Goal: Task Accomplishment & Management: Complete application form

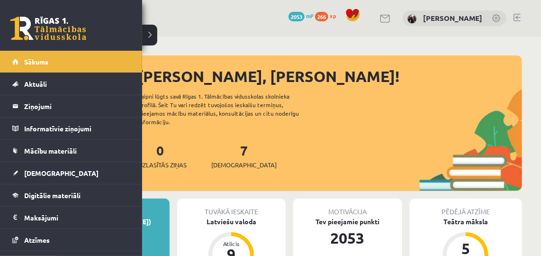
scroll to position [59, 0]
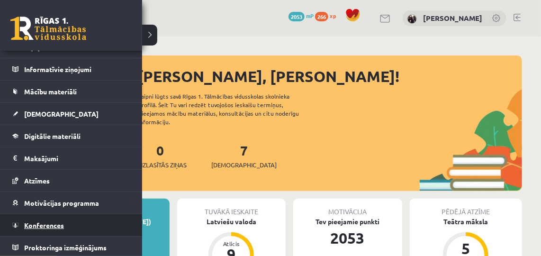
click at [40, 228] on link "Konferences" at bounding box center [71, 225] width 118 height 22
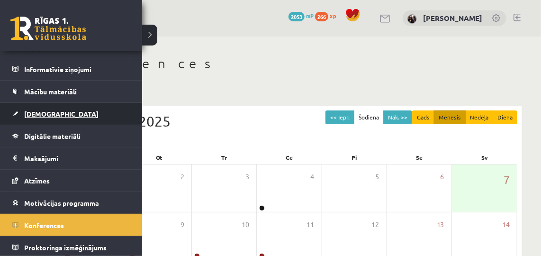
click at [32, 112] on span "[DEMOGRAPHIC_DATA]" at bounding box center [61, 113] width 74 height 9
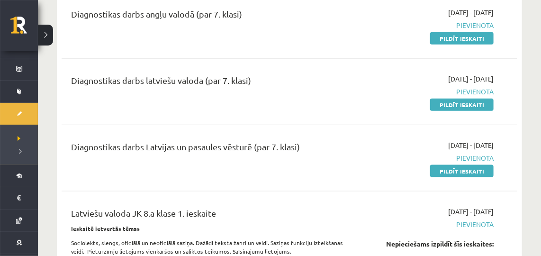
scroll to position [323, 0]
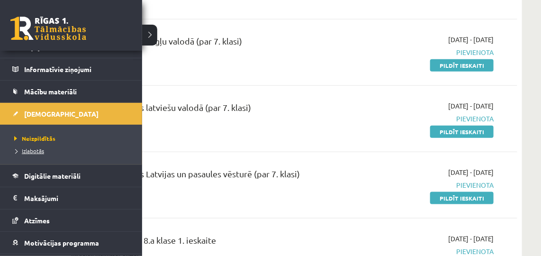
click at [27, 150] on span "Izlabotās" at bounding box center [28, 151] width 32 height 8
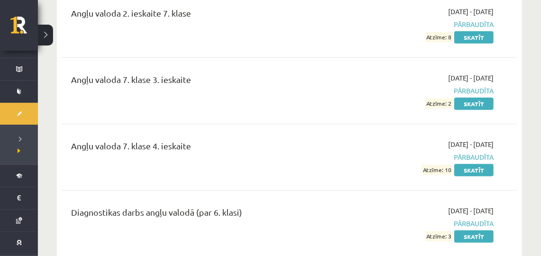
scroll to position [227, 0]
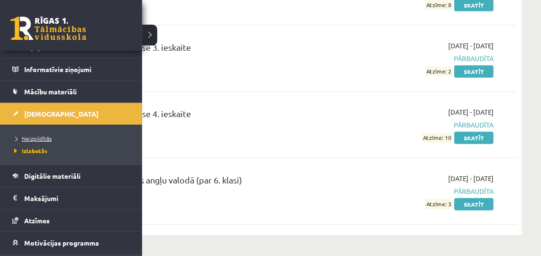
click at [33, 137] on span "Neizpildītās" at bounding box center [32, 139] width 40 height 8
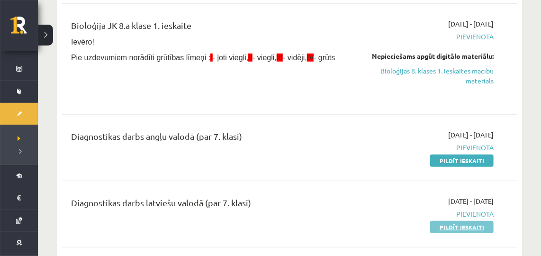
click at [450, 225] on link "Pildīt ieskaiti" at bounding box center [461, 227] width 63 height 12
click at [449, 224] on link "Pildīt ieskaiti" at bounding box center [461, 227] width 63 height 12
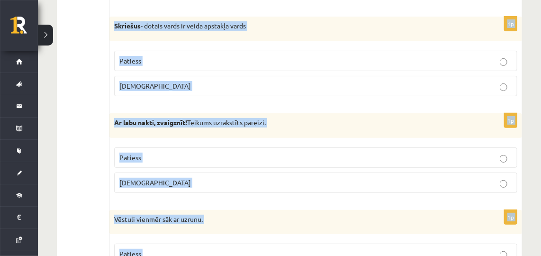
scroll to position [2856, 0]
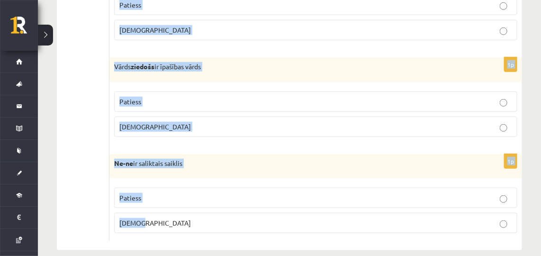
drag, startPoint x: 118, startPoint y: 113, endPoint x: 190, endPoint y: 251, distance: 155.9
copy form "Loremipsumd si ametcon adi elitse? 4d Eiusmodtem incididunt, utlabor, etdo magn…"
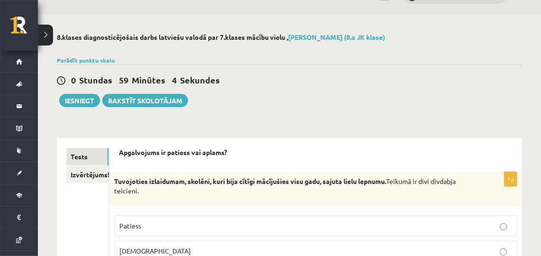
scroll to position [54, 0]
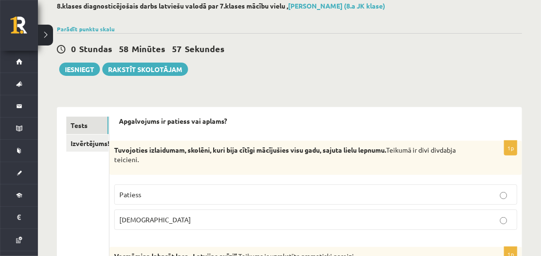
click at [144, 191] on p "Patiess" at bounding box center [315, 194] width 393 height 10
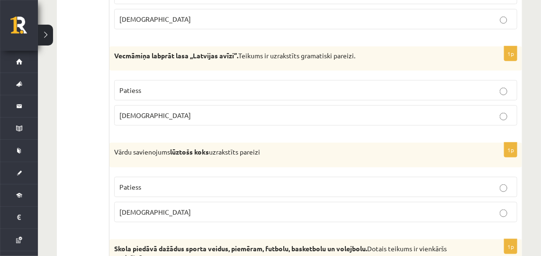
scroll to position [258, 0]
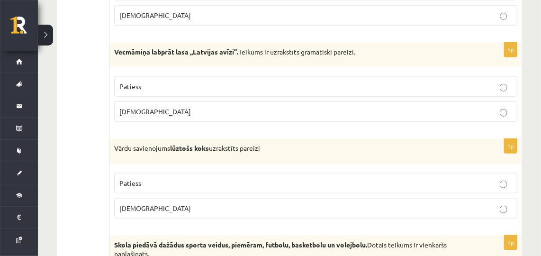
click at [156, 111] on p "Aplams" at bounding box center [315, 112] width 393 height 10
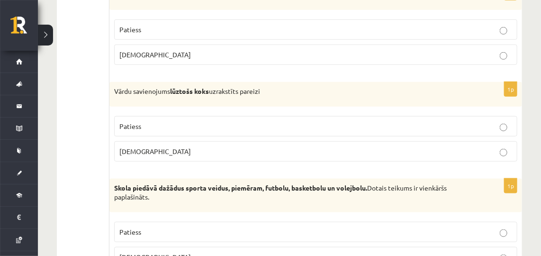
scroll to position [333, 0]
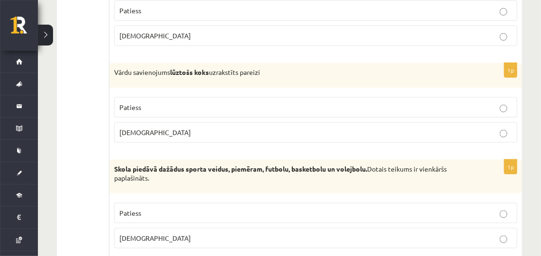
click at [169, 134] on p "Aplams" at bounding box center [315, 132] width 393 height 10
click at [179, 234] on p "Aplams" at bounding box center [315, 238] width 393 height 10
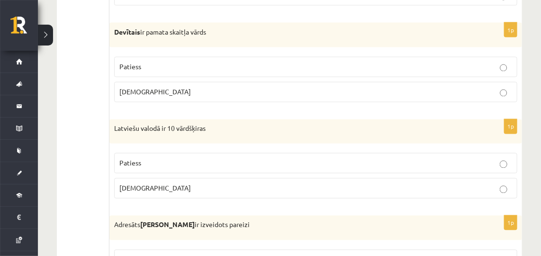
scroll to position [572, 0]
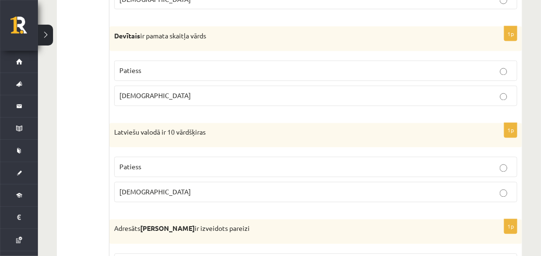
click at [162, 94] on p "Aplams" at bounding box center [315, 96] width 393 height 10
click at [192, 163] on p "Patiess" at bounding box center [315, 167] width 393 height 10
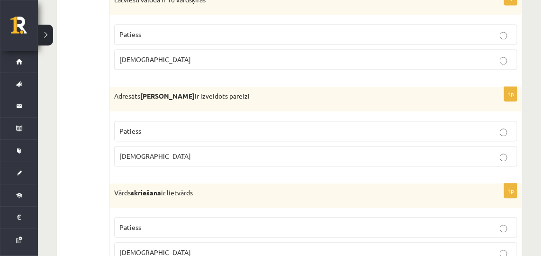
scroll to position [720, 0]
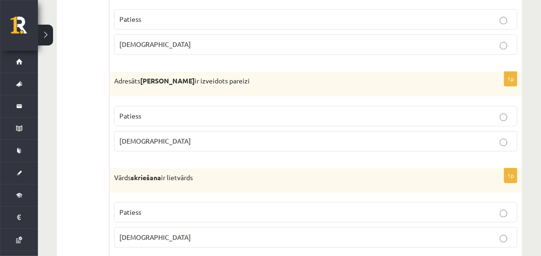
click at [224, 131] on label "Aplams" at bounding box center [315, 141] width 403 height 20
click at [258, 209] on p "Patiess" at bounding box center [315, 212] width 393 height 10
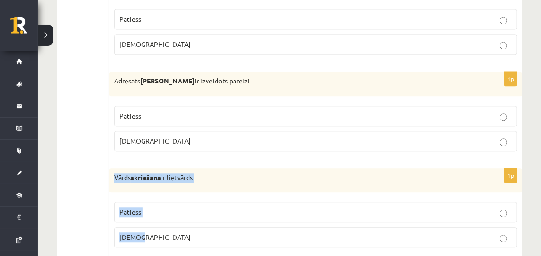
drag, startPoint x: 110, startPoint y: 164, endPoint x: 167, endPoint y: 240, distance: 94.6
click at [167, 240] on div "1p Vārds skriešana ir lietvārds Patiess Aplams" at bounding box center [315, 211] width 413 height 87
copy div "Vārds skriešana ir lietvārds Patiess Aplams"
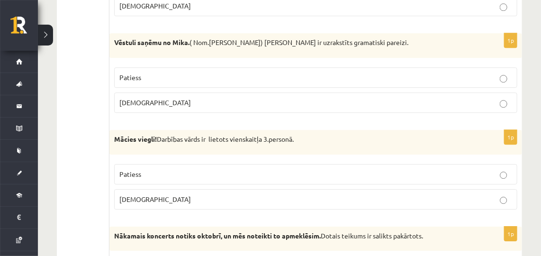
scroll to position [944, 0]
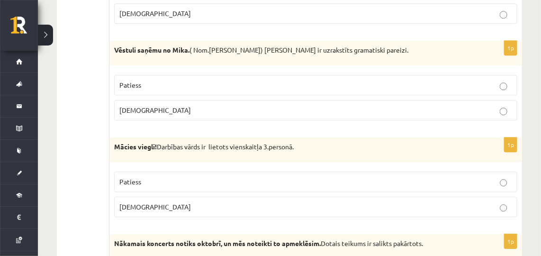
click at [170, 80] on p "Patiess" at bounding box center [315, 85] width 393 height 10
click at [213, 202] on p "Aplams" at bounding box center [315, 207] width 393 height 10
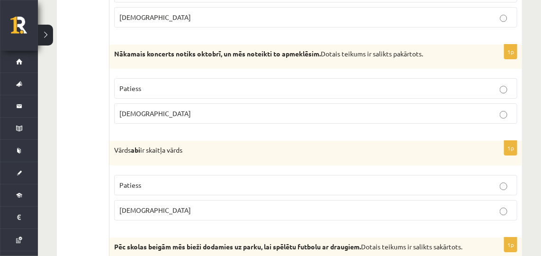
scroll to position [1140, 0]
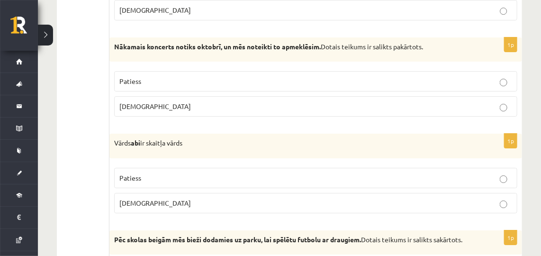
click at [150, 101] on p "Aplams" at bounding box center [315, 106] width 393 height 10
click at [152, 173] on p "Patiess" at bounding box center [315, 178] width 393 height 10
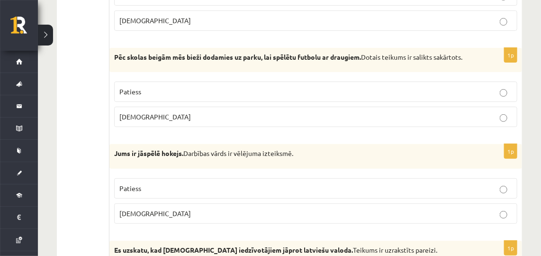
scroll to position [1333, 0]
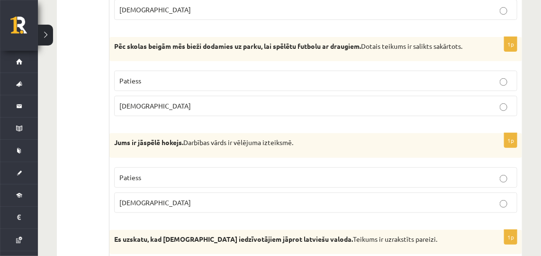
click at [154, 103] on p "Aplams" at bounding box center [315, 106] width 393 height 10
click at [182, 209] on label "Aplams" at bounding box center [315, 202] width 403 height 20
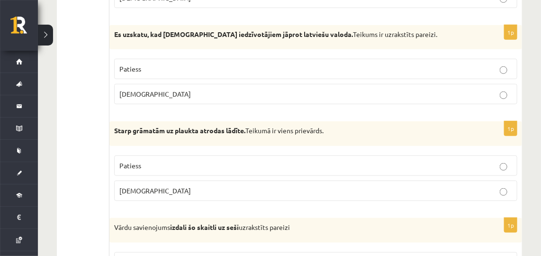
scroll to position [1523, 0]
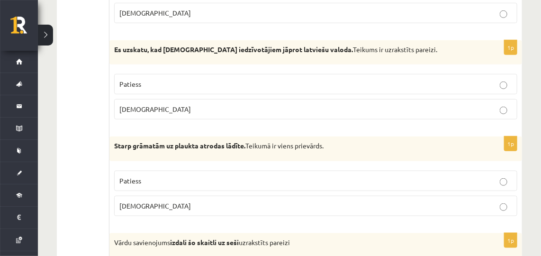
click at [170, 111] on p "Aplams" at bounding box center [315, 109] width 393 height 10
click at [183, 204] on p "Aplams" at bounding box center [315, 206] width 393 height 10
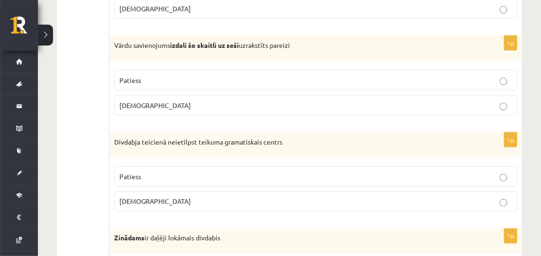
scroll to position [1712, 0]
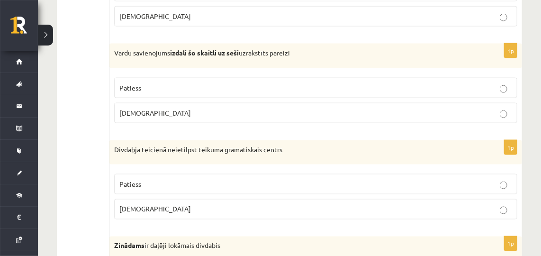
click at [207, 110] on p "Aplams" at bounding box center [315, 113] width 393 height 10
click at [242, 179] on p "Patiess" at bounding box center [315, 184] width 393 height 10
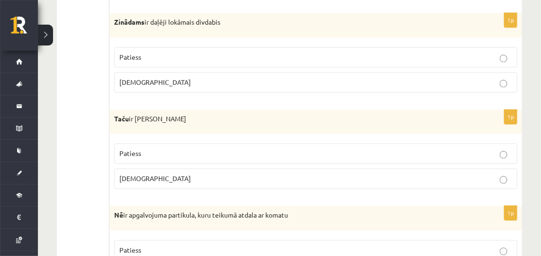
scroll to position [1913, 0]
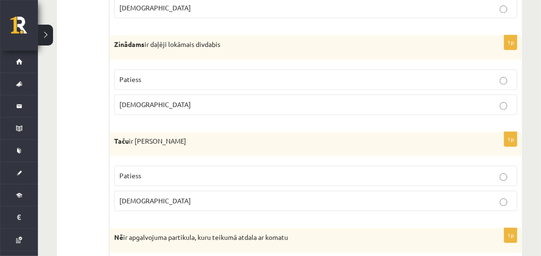
click at [138, 81] on label "Patiess" at bounding box center [315, 80] width 403 height 20
click at [165, 197] on p "Aplams" at bounding box center [315, 201] width 393 height 10
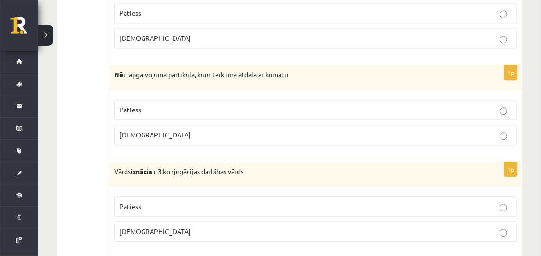
scroll to position [2084, 0]
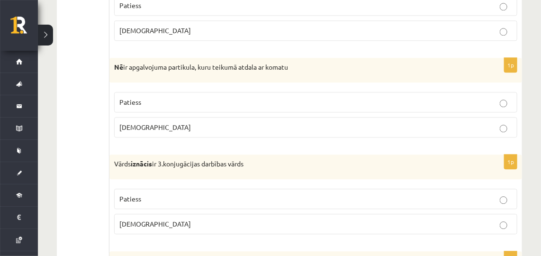
click at [138, 117] on label "Aplams" at bounding box center [315, 127] width 403 height 20
click at [190, 194] on p "Patiess" at bounding box center [315, 199] width 393 height 10
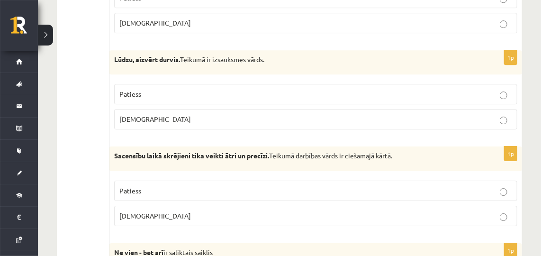
scroll to position [2288, 0]
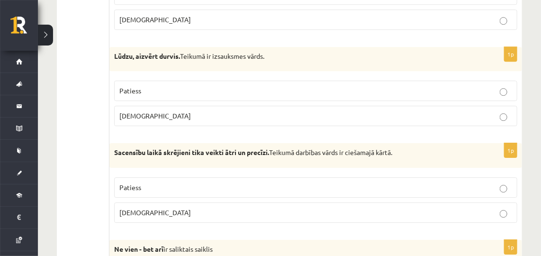
click at [178, 86] on p "Patiess" at bounding box center [315, 91] width 393 height 10
click at [161, 182] on p "Patiess" at bounding box center [315, 187] width 393 height 10
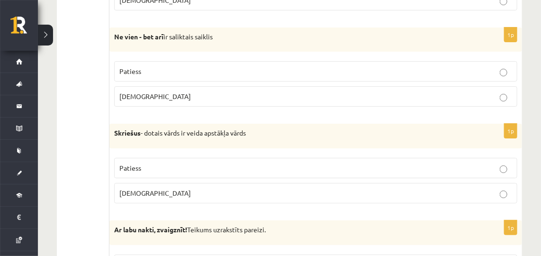
scroll to position [2470, 0]
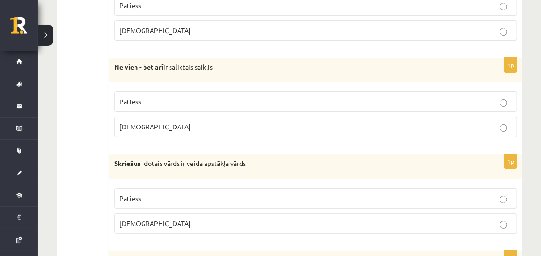
click at [150, 97] on p "Patiess" at bounding box center [315, 102] width 393 height 10
click at [199, 193] on p "Patiess" at bounding box center [315, 198] width 393 height 10
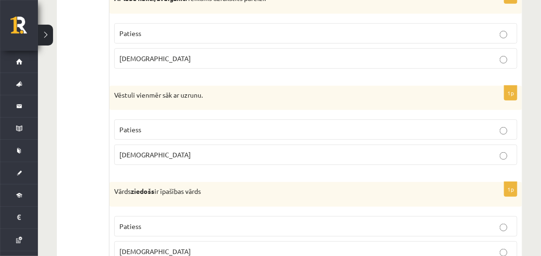
scroll to position [2727, 0]
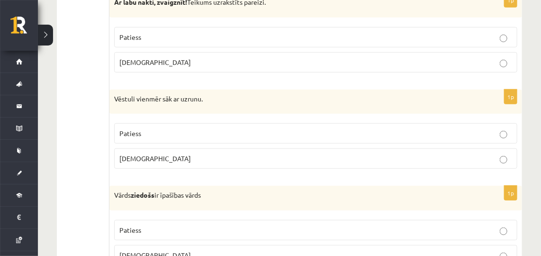
click at [152, 32] on p "Patiess" at bounding box center [315, 37] width 393 height 10
click at [137, 129] on label "Patiess" at bounding box center [315, 133] width 403 height 20
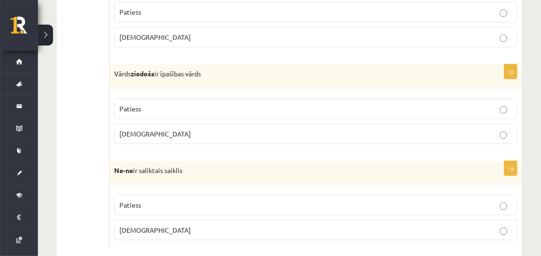
scroll to position [2856, 0]
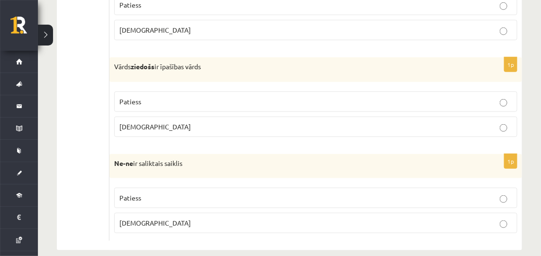
click at [223, 122] on p "Aplams" at bounding box center [315, 127] width 393 height 10
click at [273, 218] on p "Aplams" at bounding box center [315, 223] width 393 height 10
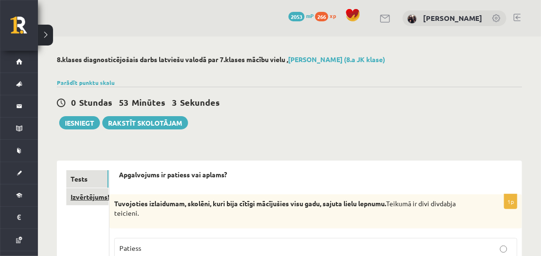
scroll to position [0, 0]
click at [79, 198] on link "Izvērtējums!" at bounding box center [87, 197] width 43 height 18
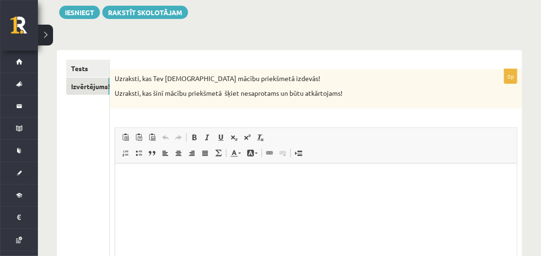
scroll to position [110, 0]
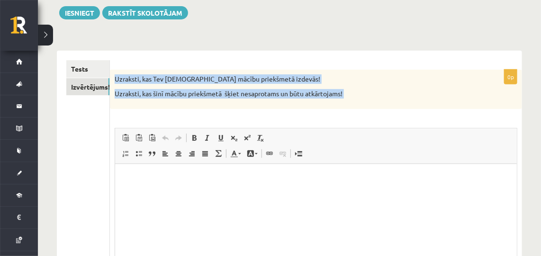
drag, startPoint x: 115, startPoint y: 78, endPoint x: 353, endPoint y: 110, distance: 240.4
click at [353, 110] on div "0p Uzraksti, kas Tev šinī mācību priekšmetā izdevās! Uzraksti, kas šinī mācību …" at bounding box center [316, 197] width 412 height 255
copy div "Uzraksti, kas Tev šinī mācību priekšmetā izdevās! Uzraksti, kas šinī mācību pri…"
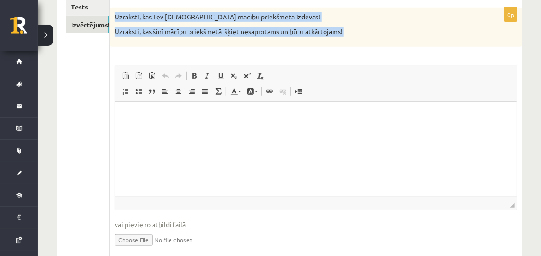
scroll to position [185, 0]
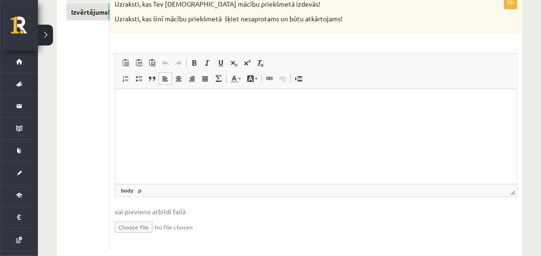
click at [252, 117] on html at bounding box center [316, 103] width 402 height 29
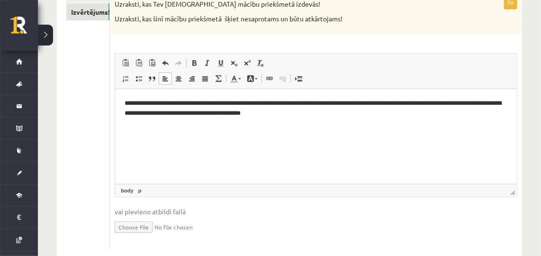
click at [421, 103] on p "**********" at bounding box center [316, 108] width 383 height 20
click at [323, 114] on p "**********" at bounding box center [316, 108] width 383 height 20
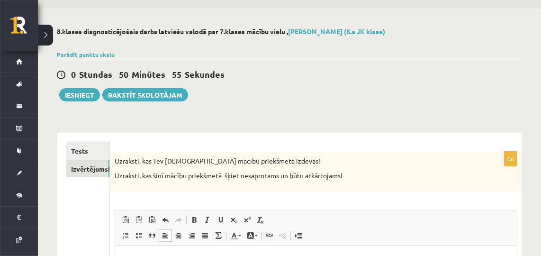
scroll to position [24, 0]
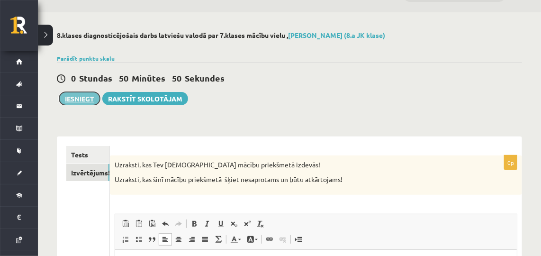
click at [75, 100] on button "Iesniegt" at bounding box center [79, 98] width 41 height 13
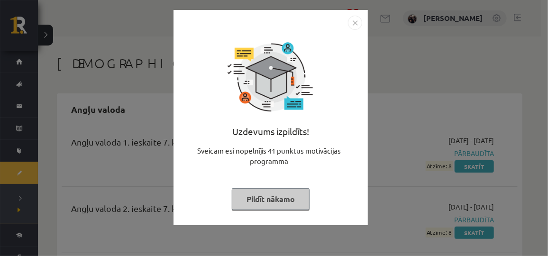
click at [259, 198] on button "Pildīt nākamo" at bounding box center [271, 199] width 78 height 22
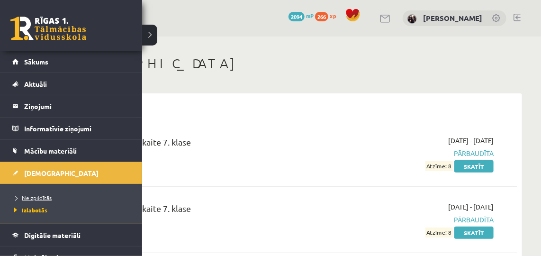
click at [36, 195] on span "Neizpildītās" at bounding box center [32, 198] width 40 height 8
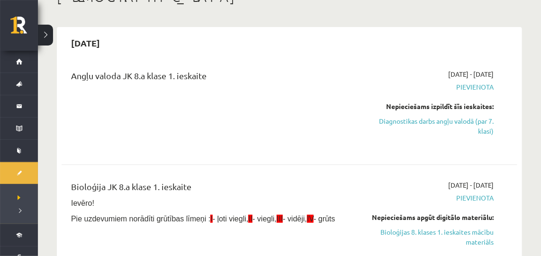
scroll to position [40, 0]
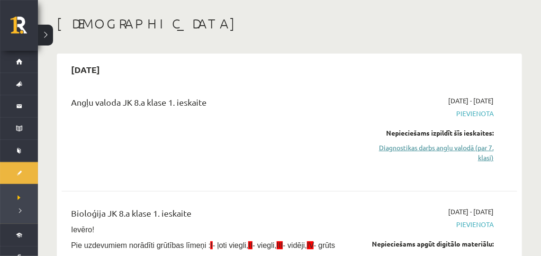
click at [406, 147] on link "Diagnostikas darbs angļu valodā (par 7. klasi)" at bounding box center [427, 153] width 131 height 20
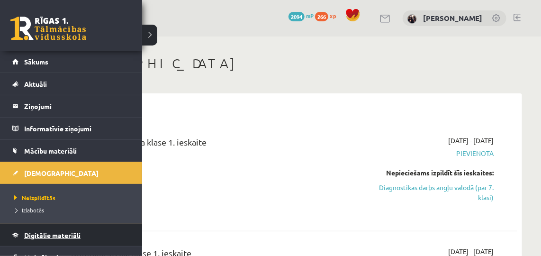
click at [50, 227] on link "Digitālie materiāli" at bounding box center [71, 235] width 118 height 22
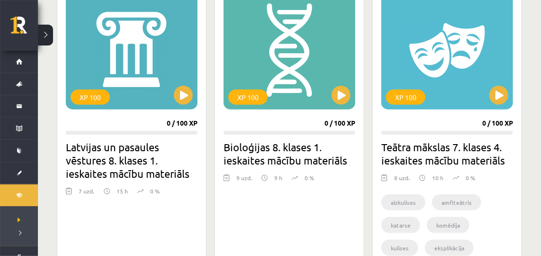
scroll to position [300, 0]
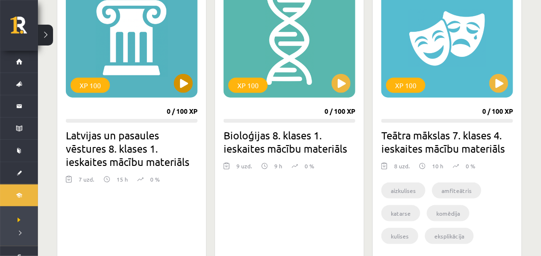
click at [193, 85] on div "XP 100" at bounding box center [132, 38] width 132 height 118
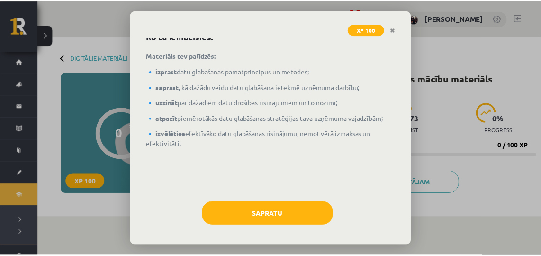
scroll to position [51, 0]
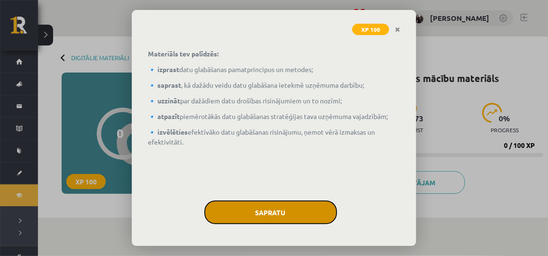
click at [257, 203] on button "Sapratu" at bounding box center [270, 212] width 133 height 24
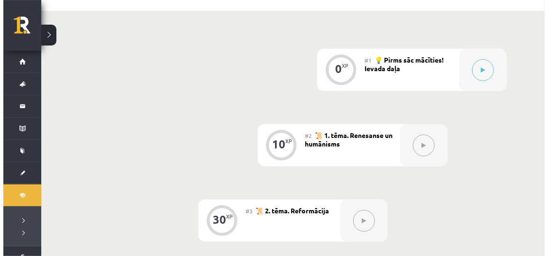
scroll to position [207, 0]
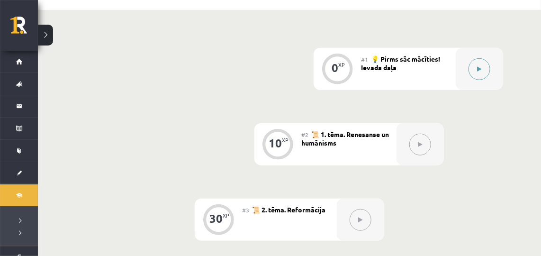
click at [464, 59] on div at bounding box center [479, 69] width 47 height 42
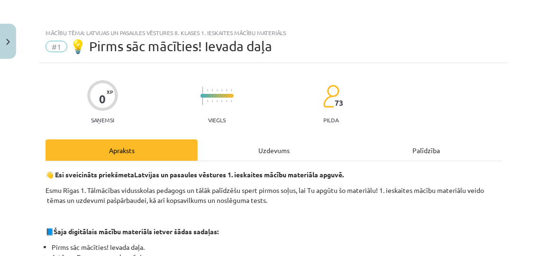
click at [251, 151] on div "Uzdevums" at bounding box center [274, 149] width 152 height 21
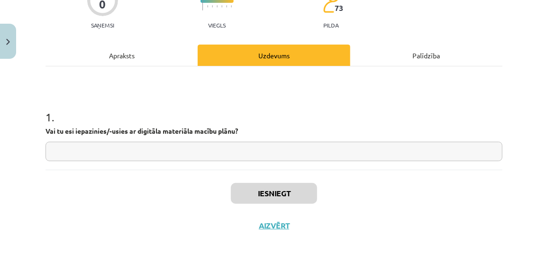
scroll to position [103, 0]
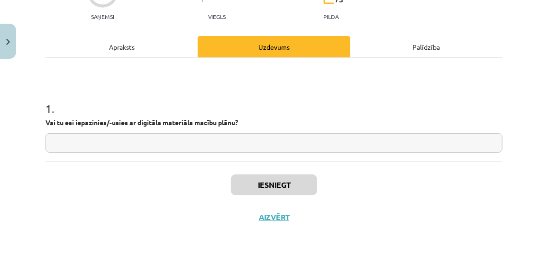
click at [159, 138] on input "text" at bounding box center [273, 142] width 457 height 19
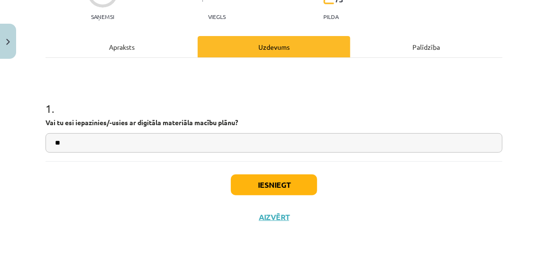
type input "**"
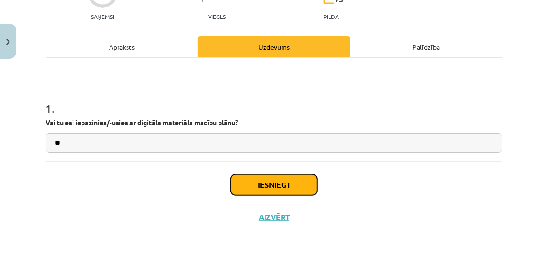
click at [238, 179] on button "Iesniegt" at bounding box center [274, 184] width 86 height 21
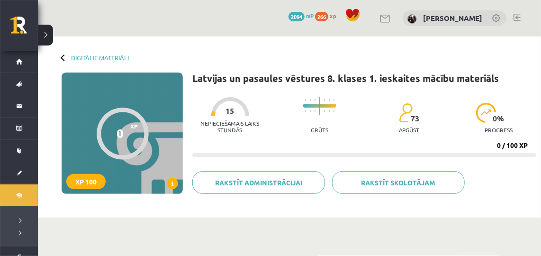
drag, startPoint x: 540, startPoint y: 54, endPoint x: 531, endPoint y: 55, distance: 10.0
click at [531, 55] on div "Digitālie materiāli 0 XP XP 100 0 / 100 XP Latvijas un pasaules vēstures 8. kla…" at bounding box center [289, 126] width 503 height 181
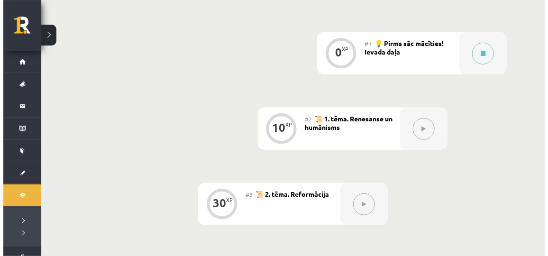
scroll to position [225, 0]
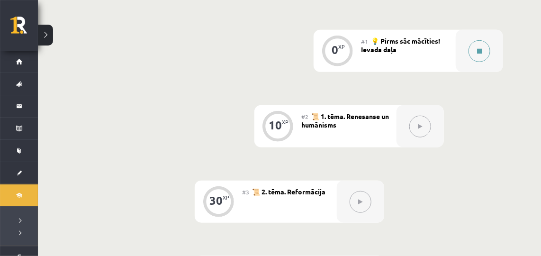
click at [477, 58] on button at bounding box center [479, 51] width 22 height 22
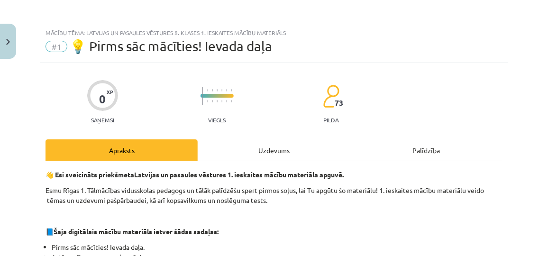
click at [261, 151] on div "Uzdevums" at bounding box center [274, 149] width 152 height 21
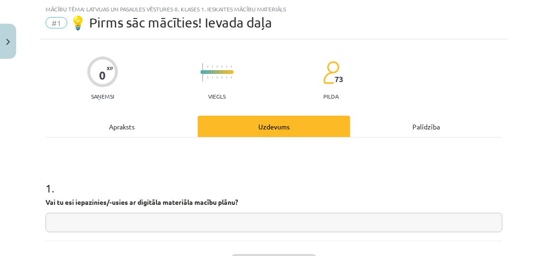
scroll to position [103, 0]
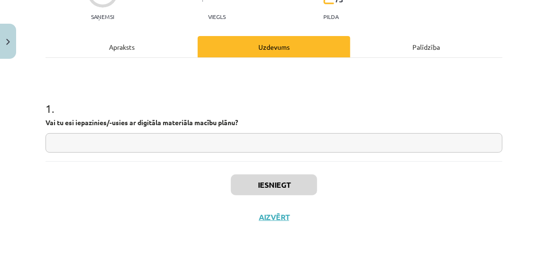
click at [248, 145] on input "text" at bounding box center [273, 142] width 457 height 19
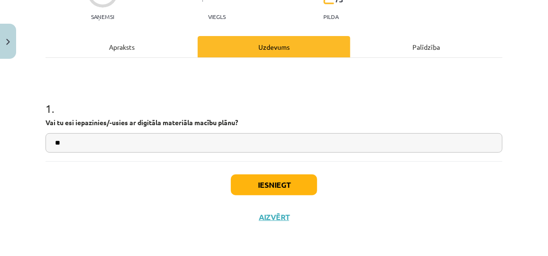
type input "**"
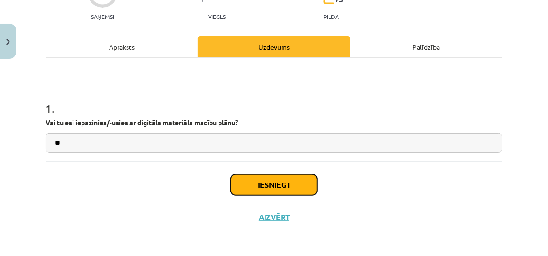
click at [255, 175] on button "Iesniegt" at bounding box center [274, 184] width 86 height 21
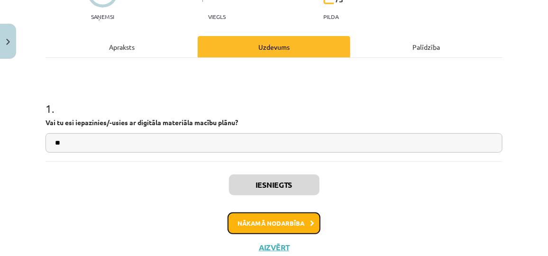
click at [258, 225] on button "Nākamā nodarbība" at bounding box center [273, 223] width 93 height 22
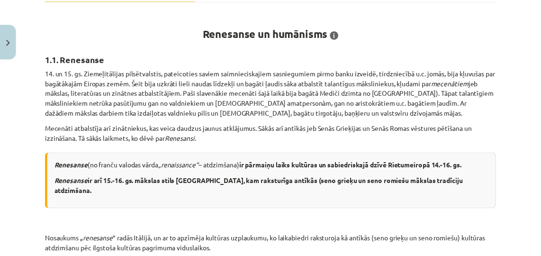
scroll to position [163, 0]
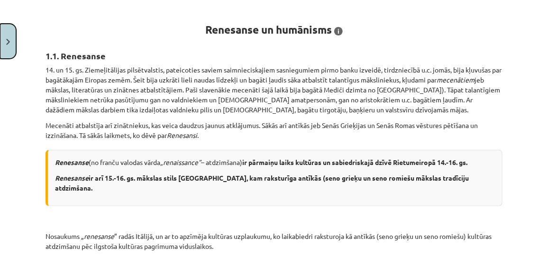
click at [10, 48] on button "Close" at bounding box center [8, 41] width 16 height 35
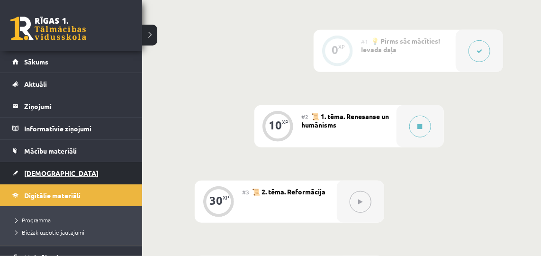
click at [36, 169] on span "[DEMOGRAPHIC_DATA]" at bounding box center [61, 173] width 74 height 9
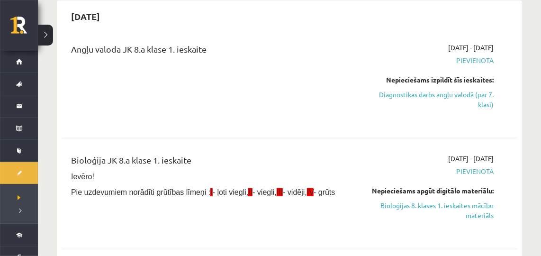
scroll to position [106, 0]
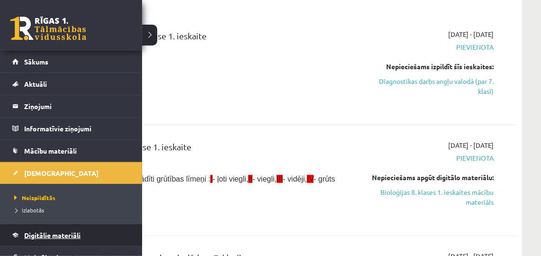
click at [26, 233] on span "Digitālie materiāli" at bounding box center [52, 235] width 56 height 9
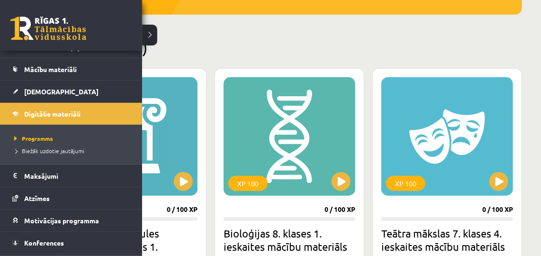
scroll to position [99, 0]
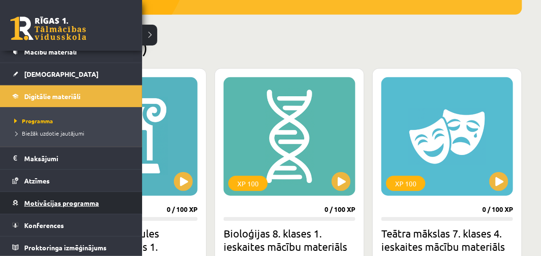
click at [42, 201] on span "Motivācijas programma" at bounding box center [61, 202] width 75 height 9
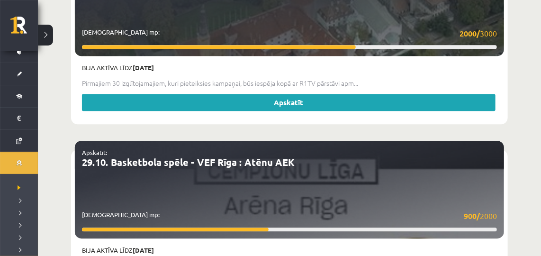
scroll to position [2171, 0]
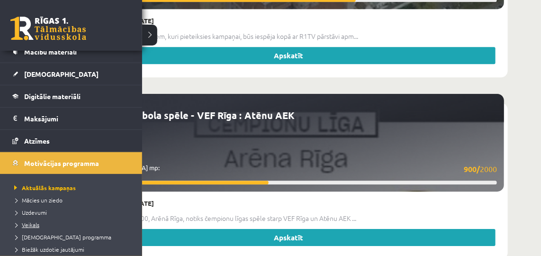
click at [31, 225] on link "Veikals" at bounding box center [72, 224] width 121 height 9
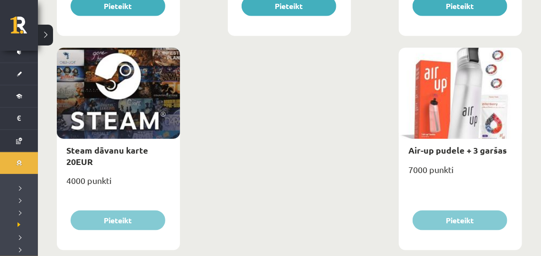
scroll to position [1628, 0]
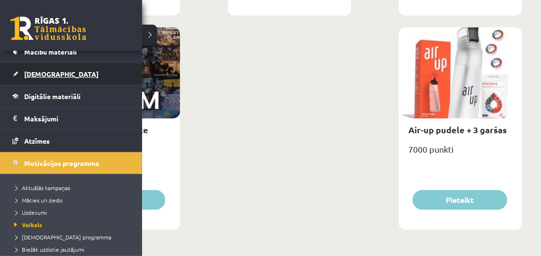
click at [39, 77] on link "[DEMOGRAPHIC_DATA]" at bounding box center [71, 74] width 118 height 22
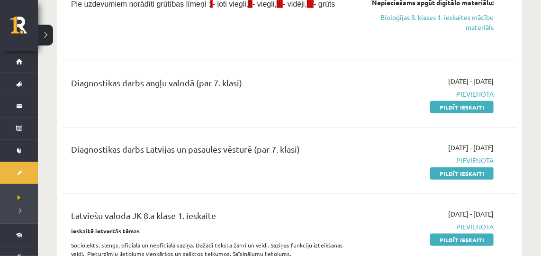
scroll to position [295, 0]
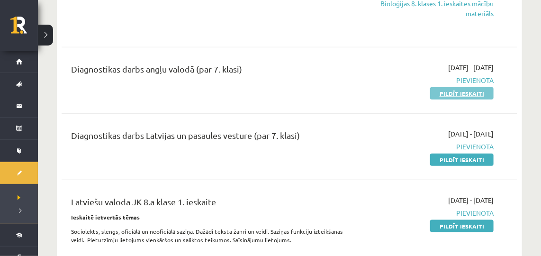
click at [433, 95] on link "Pildīt ieskaiti" at bounding box center [461, 93] width 63 height 12
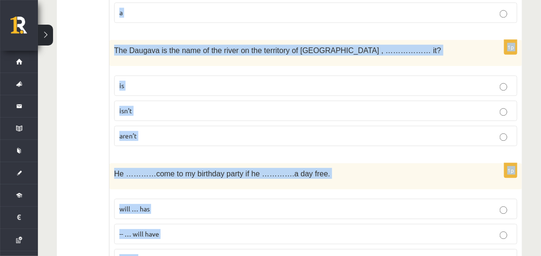
scroll to position [3467, 0]
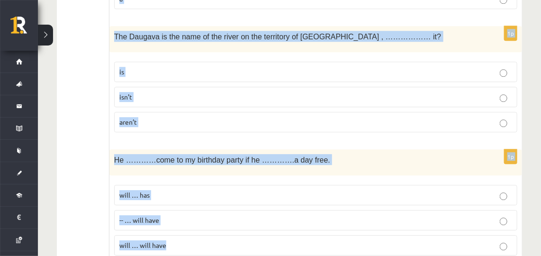
drag, startPoint x: 116, startPoint y: 171, endPoint x: 182, endPoint y: 239, distance: 95.1
copy form "Lor ……….ip dolo sita consect adi eli seddo eius. temp incid utl etdol mag aliqu…"
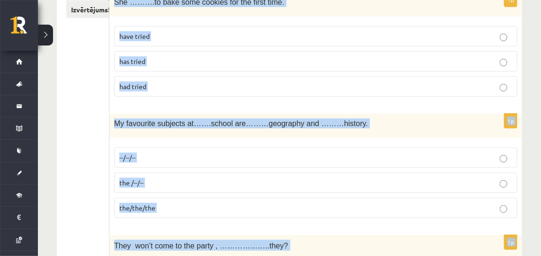
scroll to position [160, 0]
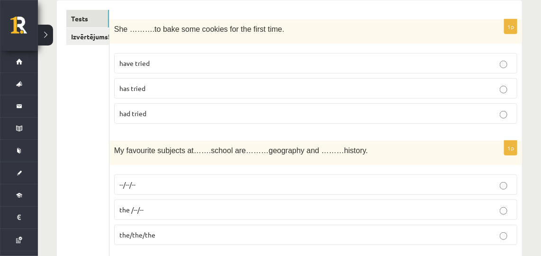
click at [129, 97] on label "has tried" at bounding box center [315, 88] width 403 height 20
click at [153, 189] on label "--/--/--" at bounding box center [315, 184] width 403 height 20
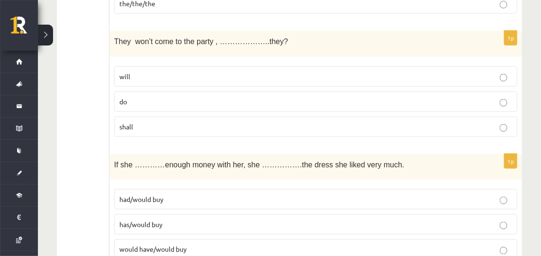
scroll to position [396, 0]
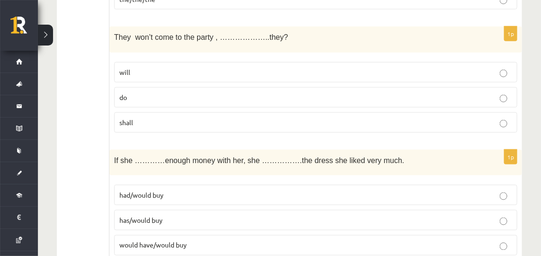
click at [152, 63] on label "will" at bounding box center [315, 72] width 403 height 20
click at [172, 190] on p "had/would buy" at bounding box center [315, 195] width 393 height 10
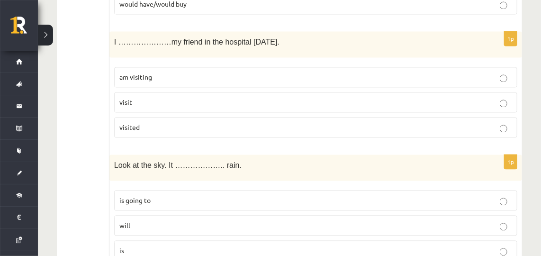
scroll to position [649, 0]
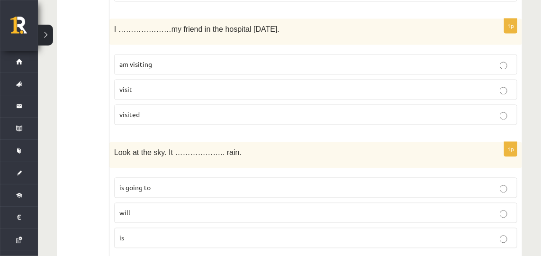
click at [151, 60] on span "am visiting" at bounding box center [135, 64] width 33 height 9
click at [160, 182] on p "is going to" at bounding box center [315, 187] width 393 height 10
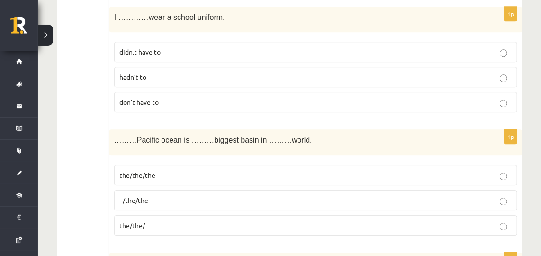
scroll to position [899, 0]
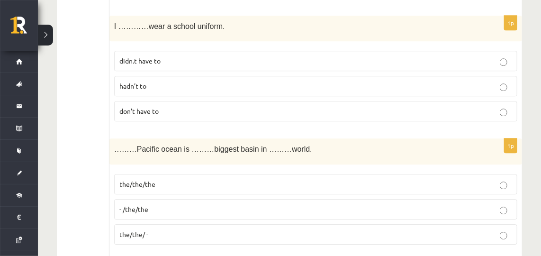
click at [163, 179] on p "the/the/the" at bounding box center [315, 184] width 393 height 10
click at [141, 101] on label "don’t have to" at bounding box center [315, 111] width 403 height 20
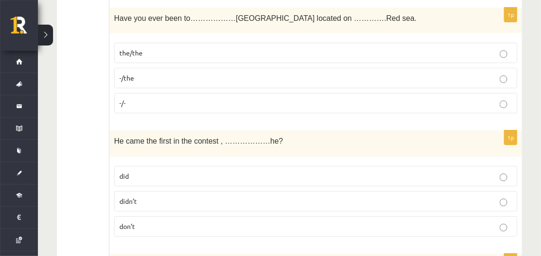
scroll to position [1134, 0]
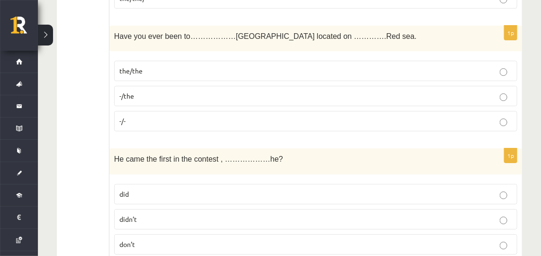
click at [139, 74] on fieldset "the/the -/the -/-" at bounding box center [315, 95] width 403 height 78
click at [178, 214] on p "didn’t" at bounding box center [315, 219] width 393 height 10
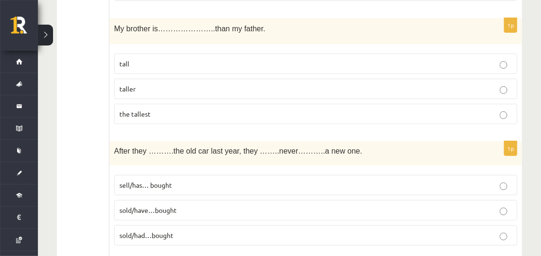
scroll to position [1384, 0]
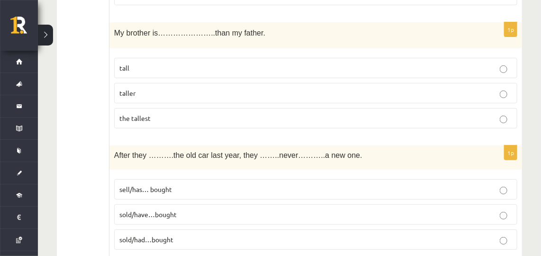
click at [137, 88] on p "taller" at bounding box center [315, 93] width 393 height 10
click at [126, 210] on span "sold/have…bought" at bounding box center [147, 214] width 57 height 9
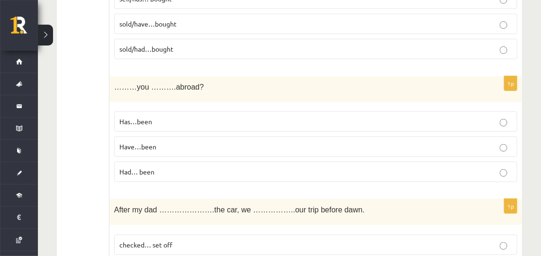
scroll to position [1615, 0]
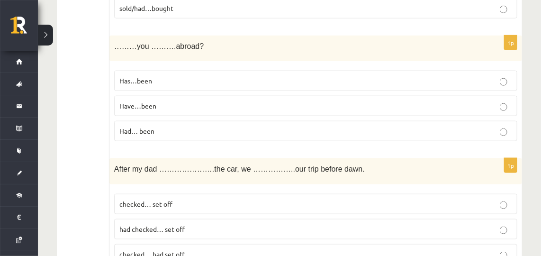
click at [146, 101] on span "Have…been" at bounding box center [137, 105] width 37 height 9
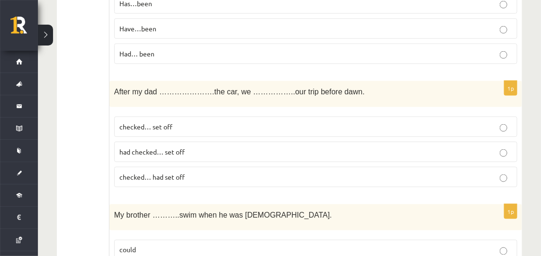
scroll to position [1696, 0]
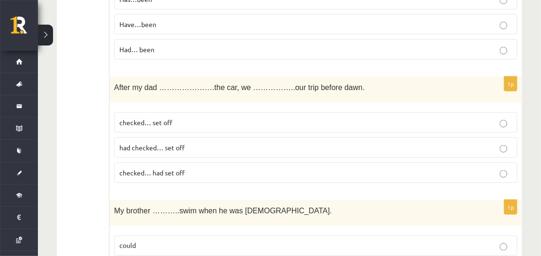
click at [148, 143] on span "had checked… set off" at bounding box center [151, 147] width 65 height 9
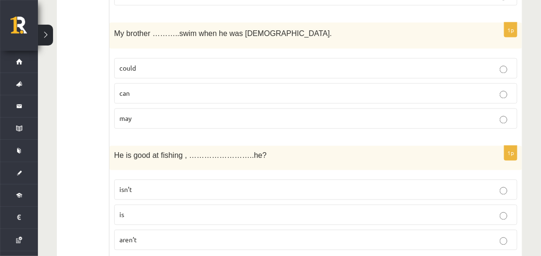
scroll to position [1860, 0]
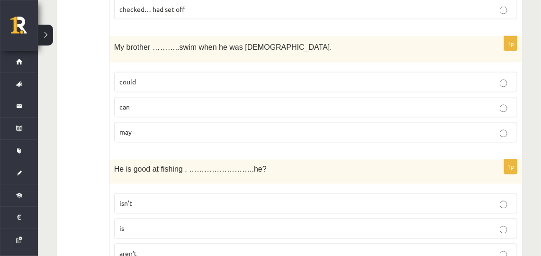
click at [155, 72] on label "could" at bounding box center [315, 82] width 403 height 20
click at [196, 198] on p "isn’t" at bounding box center [315, 203] width 393 height 10
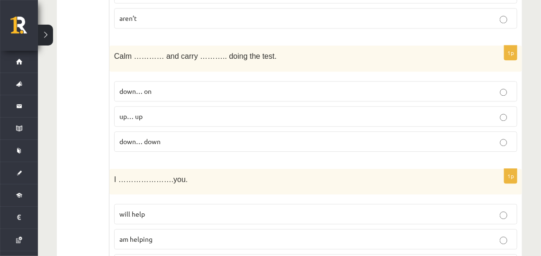
scroll to position [2118, 0]
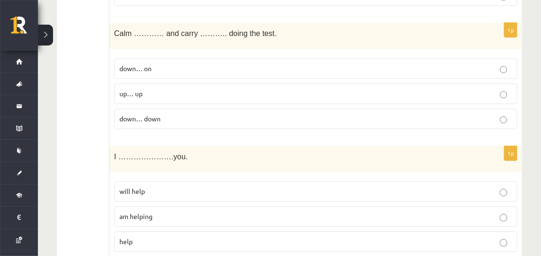
click at [159, 63] on p "down… on" at bounding box center [315, 68] width 393 height 10
click at [196, 186] on p "will help" at bounding box center [315, 191] width 393 height 10
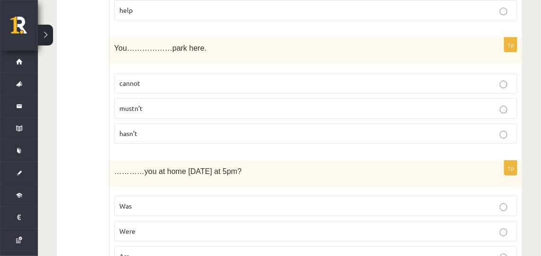
scroll to position [2354, 0]
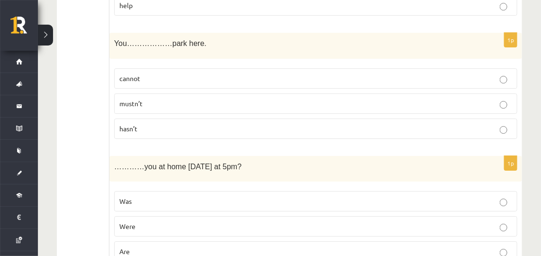
click at [141, 73] on p "cannot" at bounding box center [315, 78] width 393 height 10
click at [167, 221] on p "Were" at bounding box center [315, 226] width 393 height 10
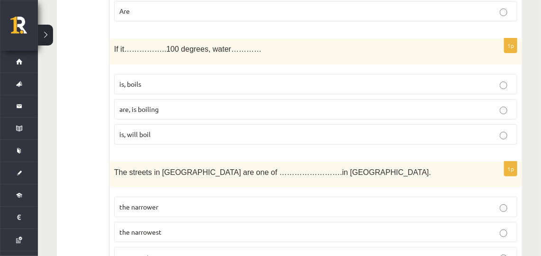
scroll to position [2599, 0]
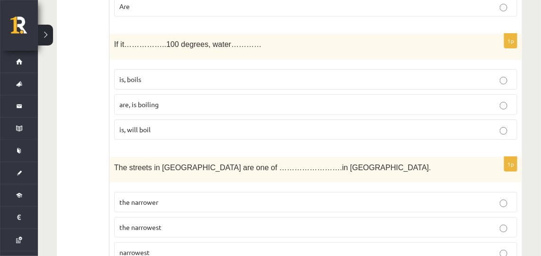
click at [170, 74] on p "is, boils" at bounding box center [315, 79] width 393 height 10
click at [142, 223] on span "the narrowest" at bounding box center [140, 227] width 42 height 9
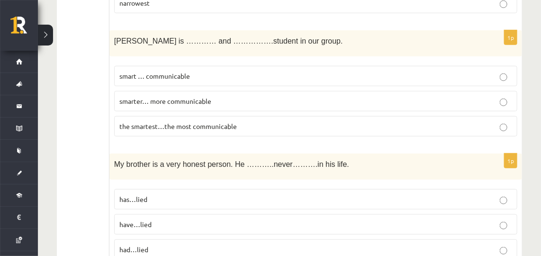
scroll to position [2829, 0]
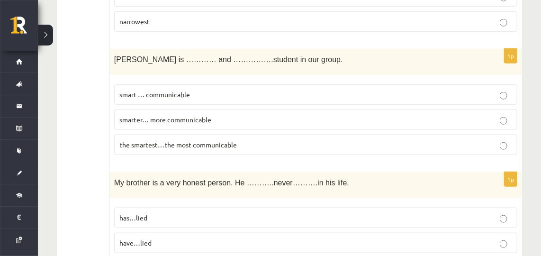
click at [184, 109] on label "smarter… more communicable" at bounding box center [315, 119] width 403 height 20
click at [180, 140] on p "the smartest…the most communicable" at bounding box center [315, 145] width 393 height 10
click at [158, 213] on p "has…lied" at bounding box center [315, 218] width 393 height 10
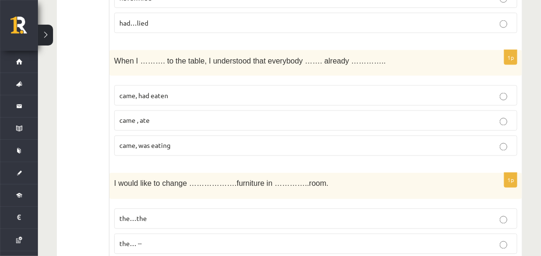
scroll to position [3065, 0]
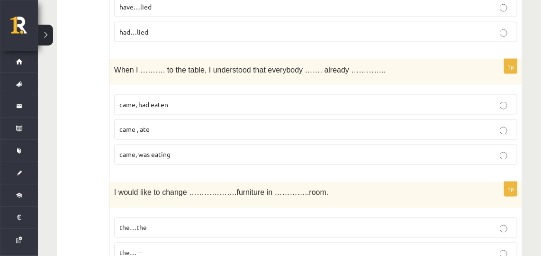
click at [177, 99] on p "came, had eaten" at bounding box center [315, 104] width 393 height 10
click at [164, 217] on label "the…the" at bounding box center [315, 227] width 403 height 20
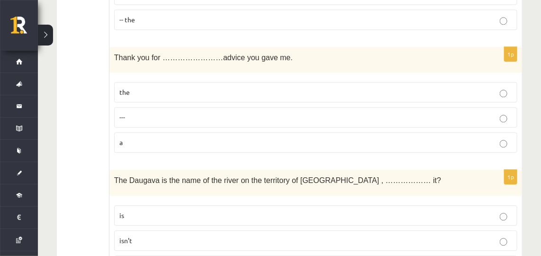
scroll to position [3319, 0]
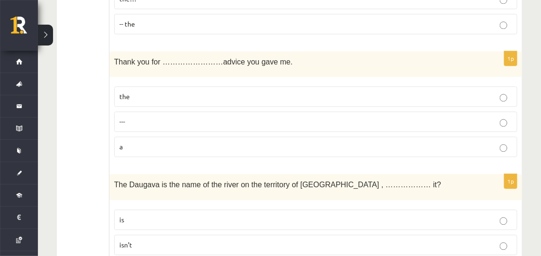
click at [137, 91] on p "the" at bounding box center [315, 96] width 393 height 10
click at [141, 240] on p "isn’t" at bounding box center [315, 245] width 393 height 10
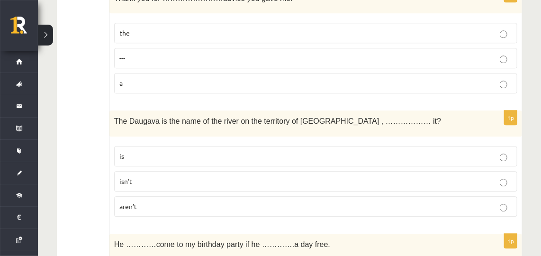
scroll to position [3467, 0]
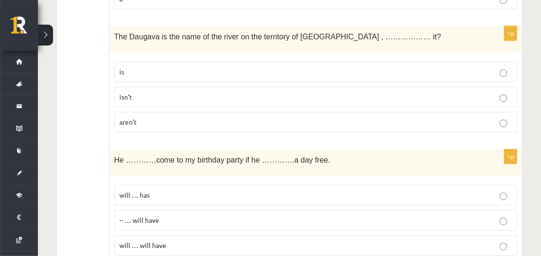
click at [157, 190] on p "will … has" at bounding box center [315, 195] width 393 height 10
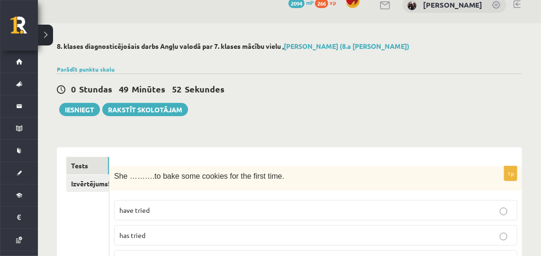
scroll to position [0, 0]
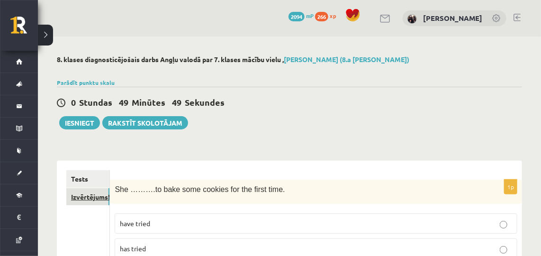
click at [75, 198] on link "Izvērtējums!" at bounding box center [87, 197] width 43 height 18
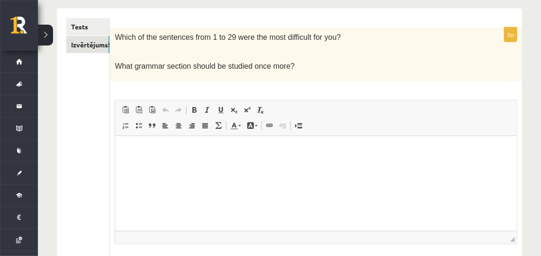
scroll to position [151, 0]
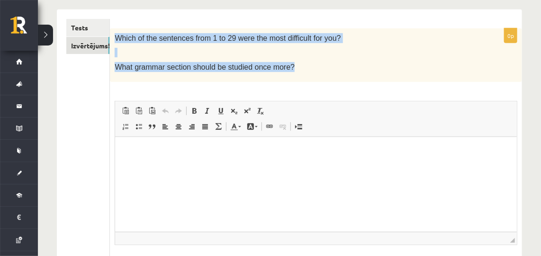
drag, startPoint x: 112, startPoint y: 34, endPoint x: 280, endPoint y: 63, distance: 170.7
click at [280, 63] on div "Which of the sentences from 1 to 29 were the most difficult for you? What gramm…" at bounding box center [316, 55] width 412 height 54
copy div "Which of the sentences from 1 to 29 were the most difficult for you? What gramm…"
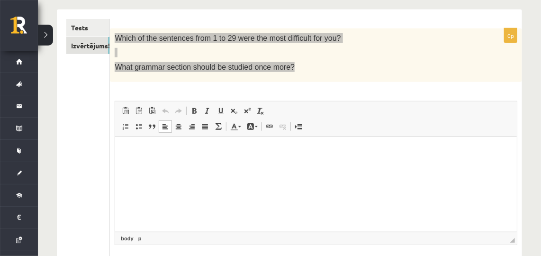
click at [149, 148] on p "Editor, wiswyg-editor-user-answer-47024930815000" at bounding box center [316, 151] width 383 height 10
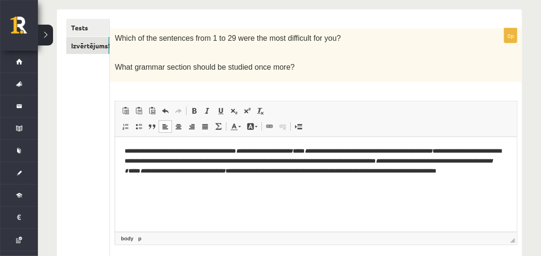
click at [92, 116] on ul "Tests Izvērtējums!" at bounding box center [88, 158] width 44 height 279
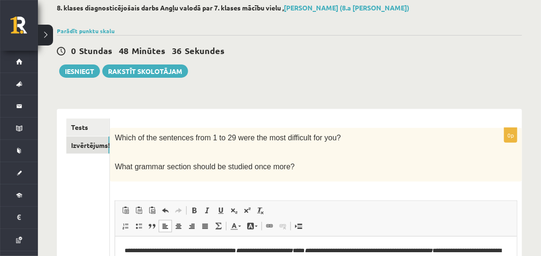
scroll to position [0, 0]
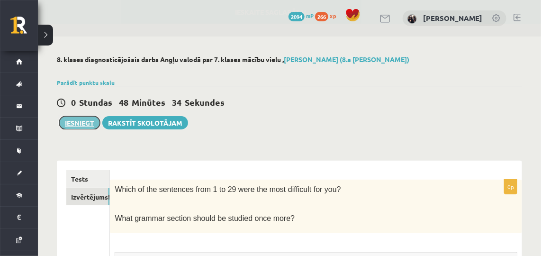
click at [74, 120] on button "Iesniegt" at bounding box center [79, 122] width 41 height 13
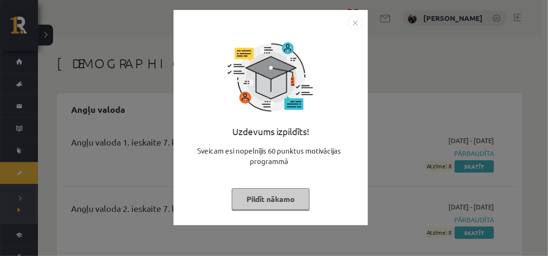
click at [253, 195] on button "Pildīt nākamo" at bounding box center [271, 199] width 78 height 22
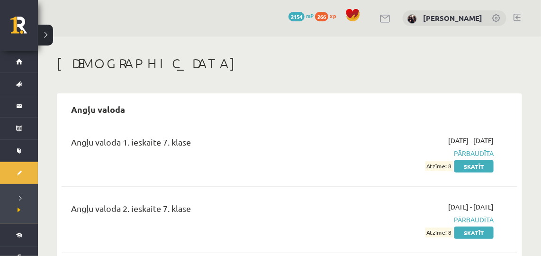
click at [515, 20] on link at bounding box center [516, 18] width 7 height 8
